Goal: Task Accomplishment & Management: Use online tool/utility

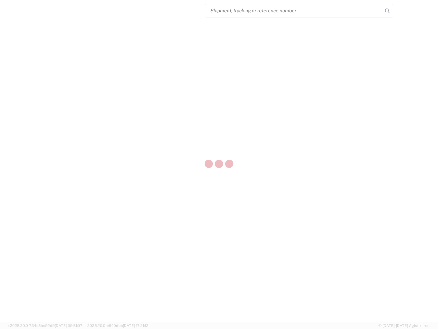
select select "US"
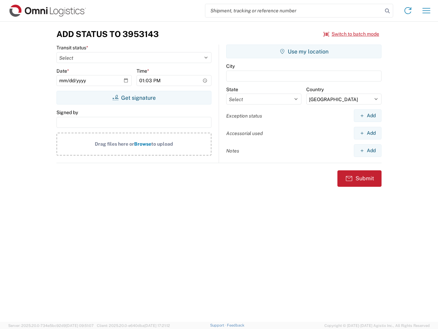
click at [294, 11] on input "search" at bounding box center [293, 10] width 177 height 13
click at [388, 11] on icon at bounding box center [388, 11] width 10 height 10
click at [408, 11] on icon at bounding box center [408, 10] width 11 height 11
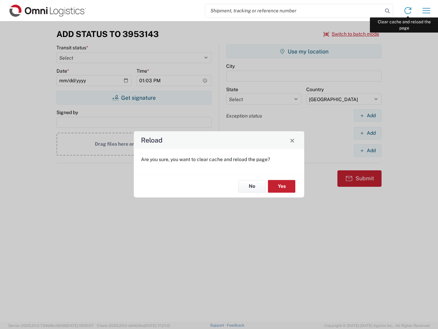
click at [427, 11] on icon "button" at bounding box center [427, 10] width 8 height 5
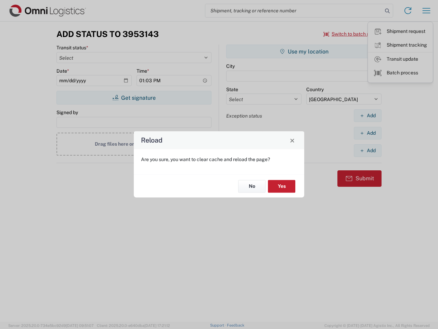
click at [352, 34] on div "Reload Are you sure, you want to clear cache and reload the page? No Yes" at bounding box center [219, 164] width 438 height 329
click at [134, 98] on div "Reload Are you sure, you want to clear cache and reload the page? No Yes" at bounding box center [219, 164] width 438 height 329
click at [304, 51] on div "Reload Are you sure, you want to clear cache and reload the page? No Yes" at bounding box center [219, 164] width 438 height 329
click at [368, 115] on div "Reload Are you sure, you want to clear cache and reload the page? No Yes" at bounding box center [219, 164] width 438 height 329
click at [368, 133] on div "Reload Are you sure, you want to clear cache and reload the page? No Yes" at bounding box center [219, 164] width 438 height 329
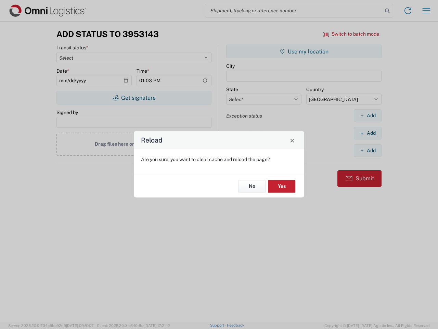
click at [368, 150] on div "Reload Are you sure, you want to clear cache and reload the page? No Yes" at bounding box center [219, 164] width 438 height 329
